Goal: Information Seeking & Learning: Learn about a topic

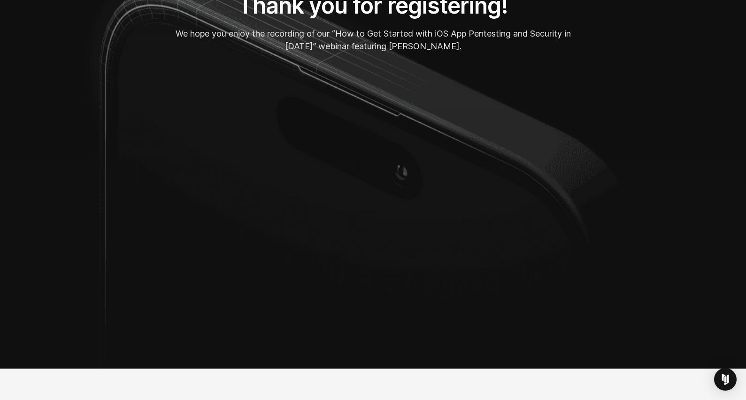
scroll to position [113, 0]
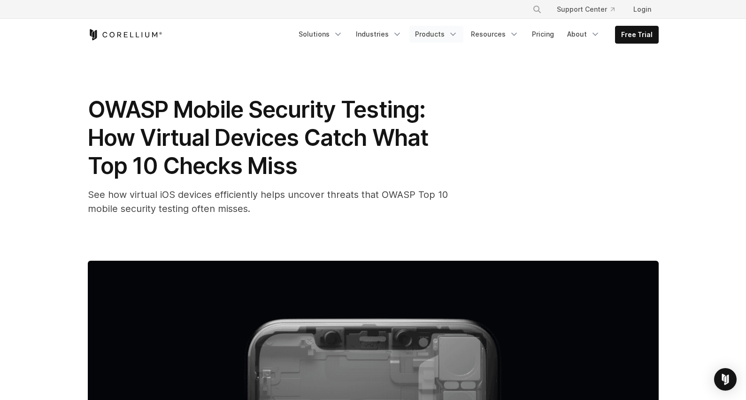
click at [444, 34] on link "Products" at bounding box center [436, 34] width 54 height 17
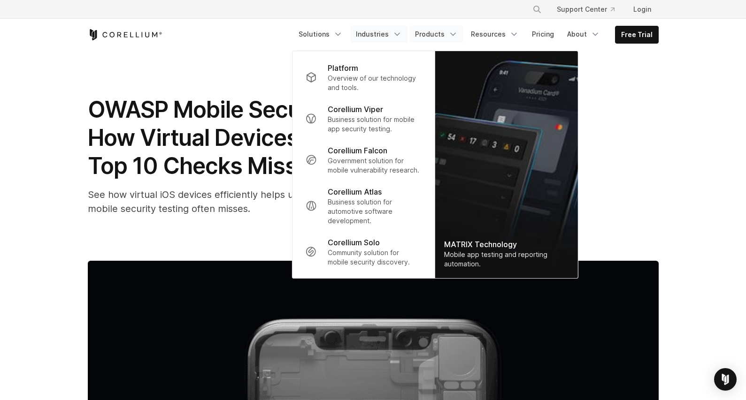
click at [391, 34] on link "Industries" at bounding box center [378, 34] width 57 height 17
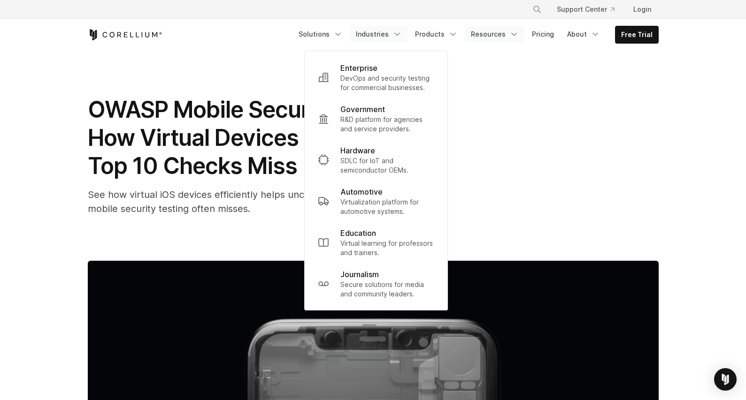
click at [503, 38] on link "Resources" at bounding box center [494, 34] width 59 height 17
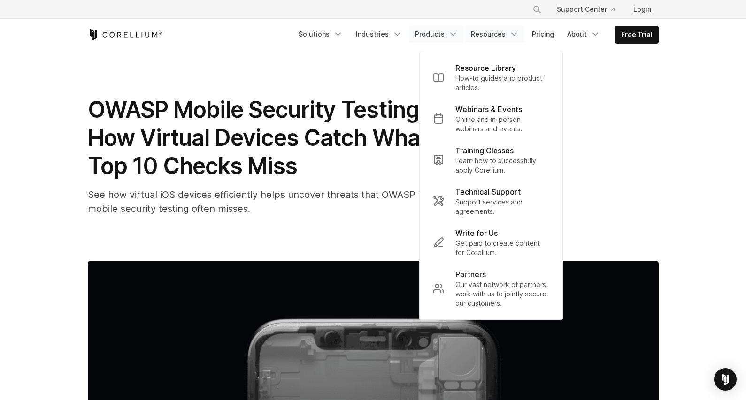
click at [431, 37] on link "Products" at bounding box center [436, 34] width 54 height 17
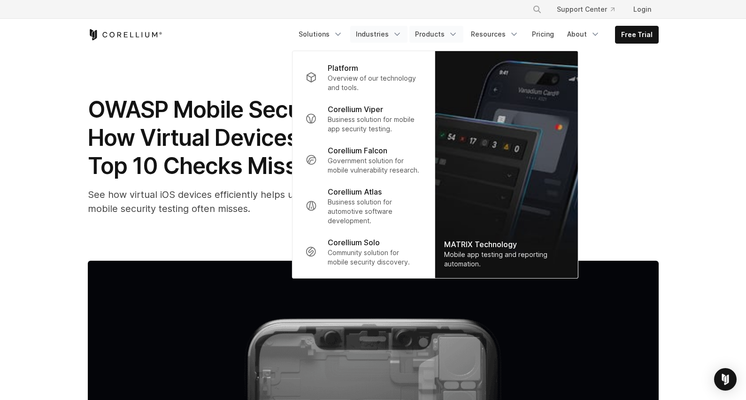
click at [386, 33] on link "Industries" at bounding box center [378, 34] width 57 height 17
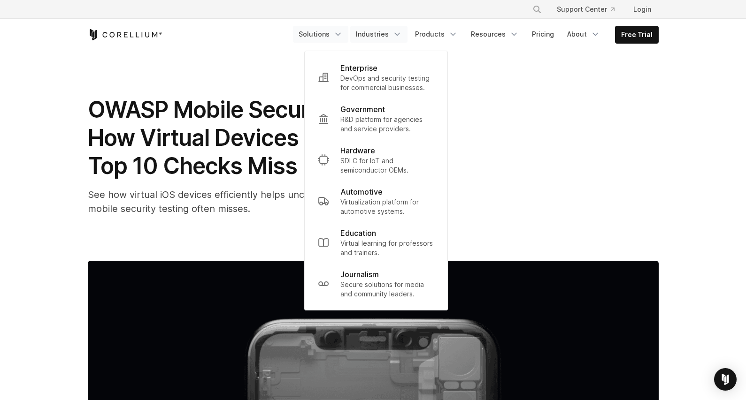
click at [346, 26] on link "Solutions" at bounding box center [320, 34] width 55 height 17
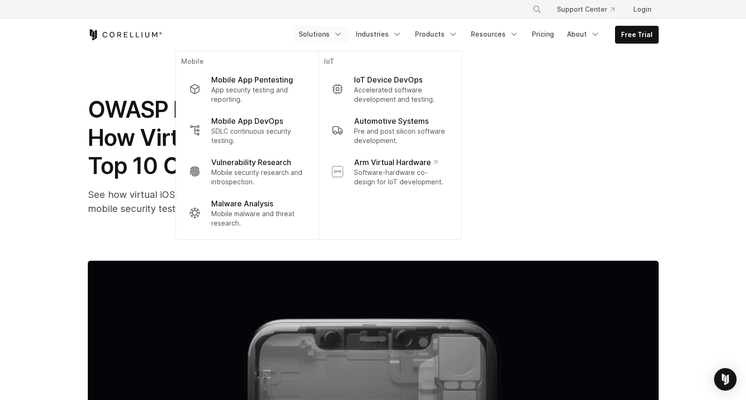
click at [588, 135] on div "OWASP Mobile Security Testing: How Virtual Devices Catch What Top 10 Checks Mis…" at bounding box center [373, 156] width 571 height 120
